Goal: Task Accomplishment & Management: Use online tool/utility

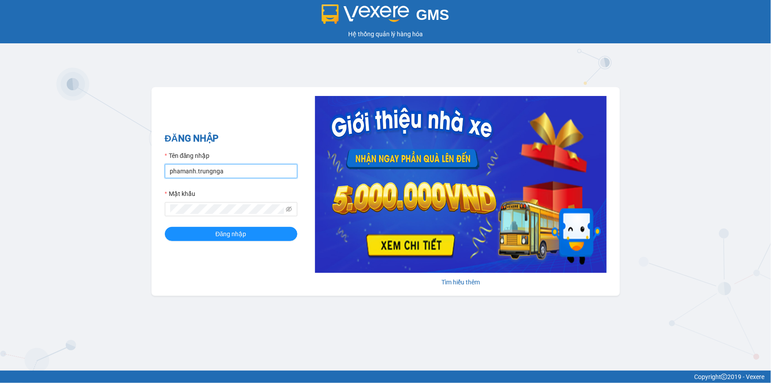
click at [186, 169] on input "phamanh.trungnga" at bounding box center [231, 171] width 133 height 14
type input "thucute.trungnga"
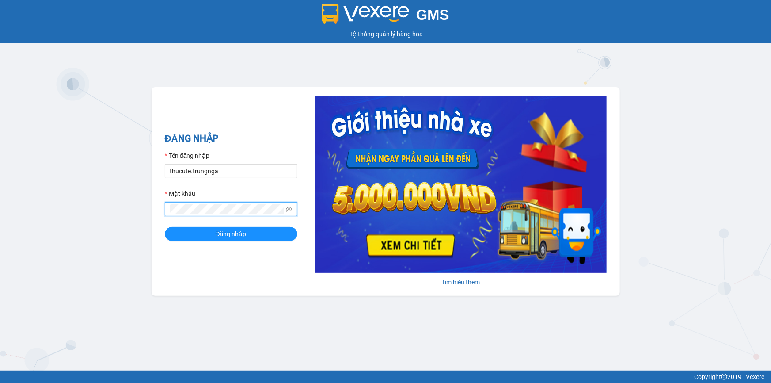
click at [165, 227] on button "Đăng nhập" at bounding box center [231, 234] width 133 height 14
